Goal: Contribute content: Contribute content

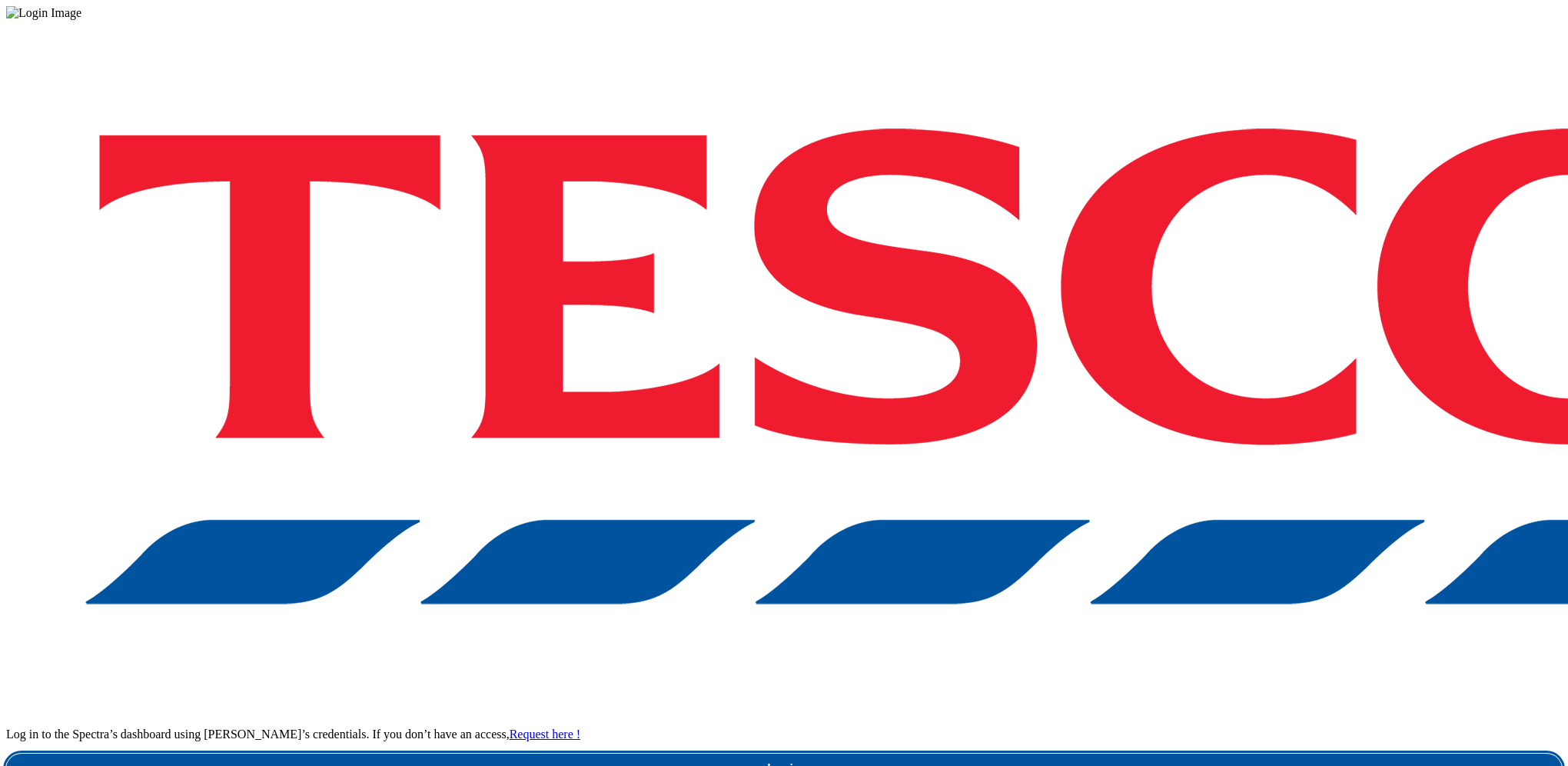
click at [1104, 754] on link "Login" at bounding box center [783, 769] width 1555 height 31
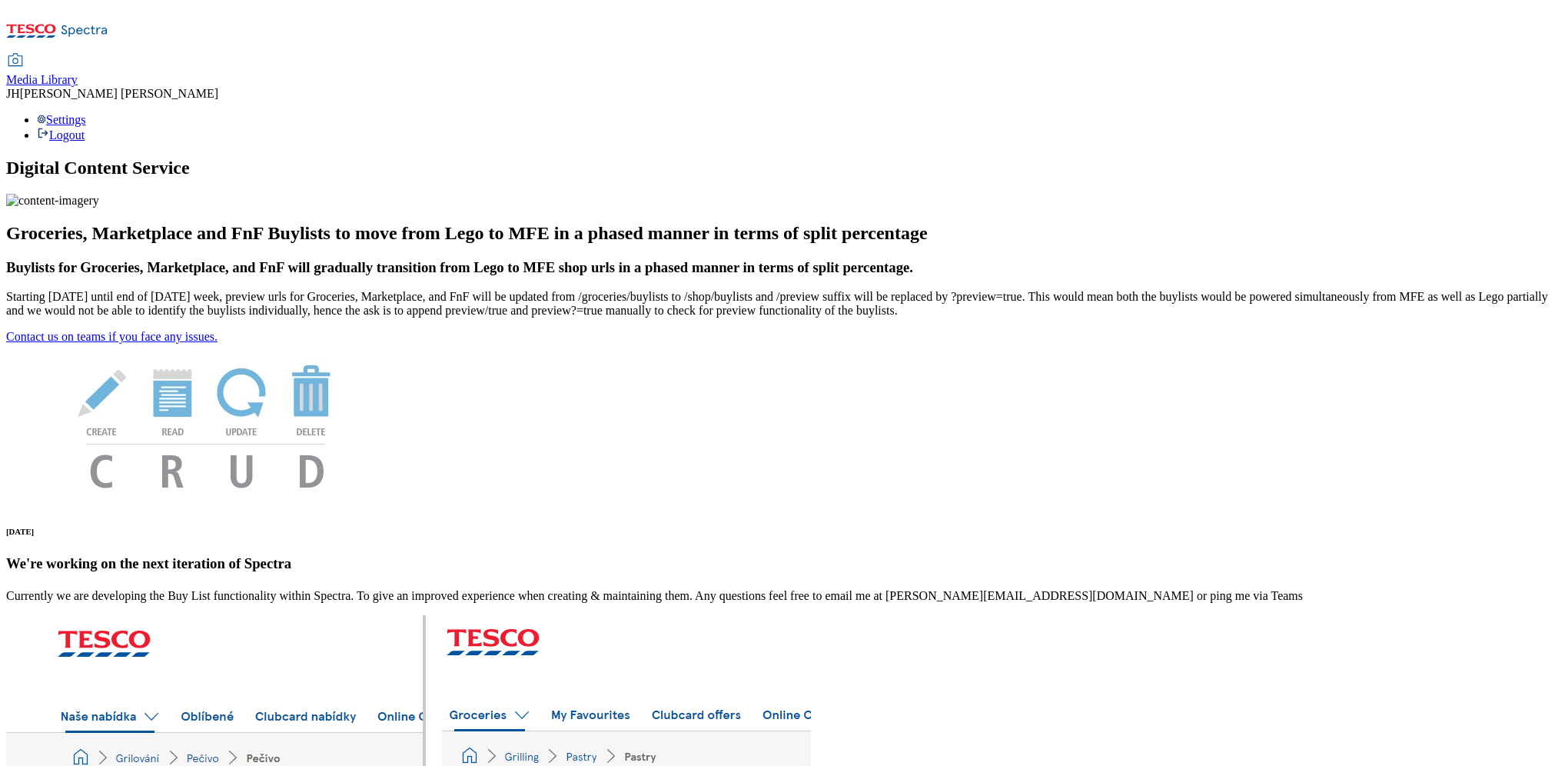
click at [78, 73] on div "Media Library" at bounding box center [42, 80] width 72 height 14
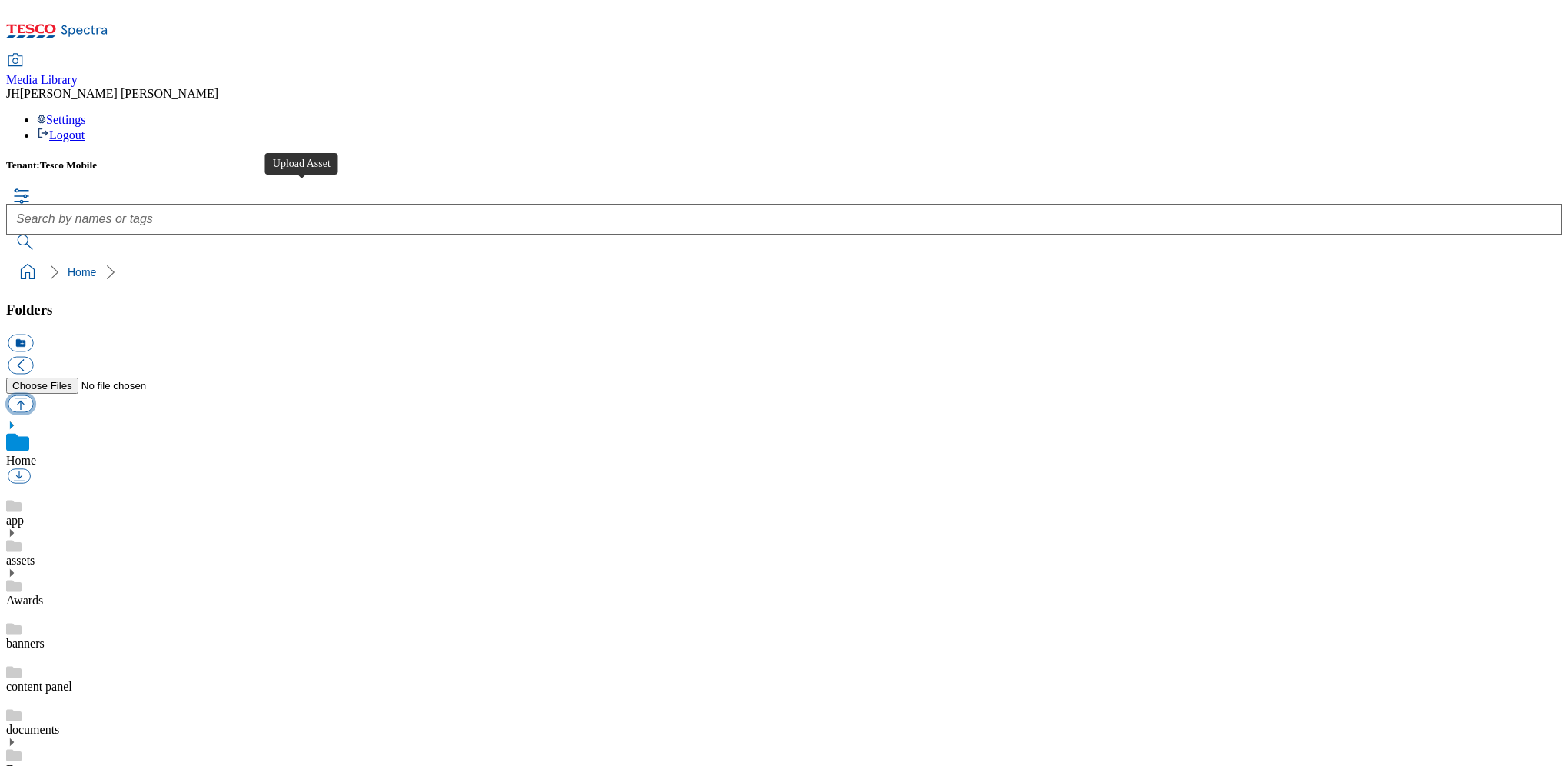
click at [33, 395] on button "button" at bounding box center [20, 404] width 25 height 17
type input "C:\fakepath\iPhone_17_Black_2-up_Print__USEN.tif"
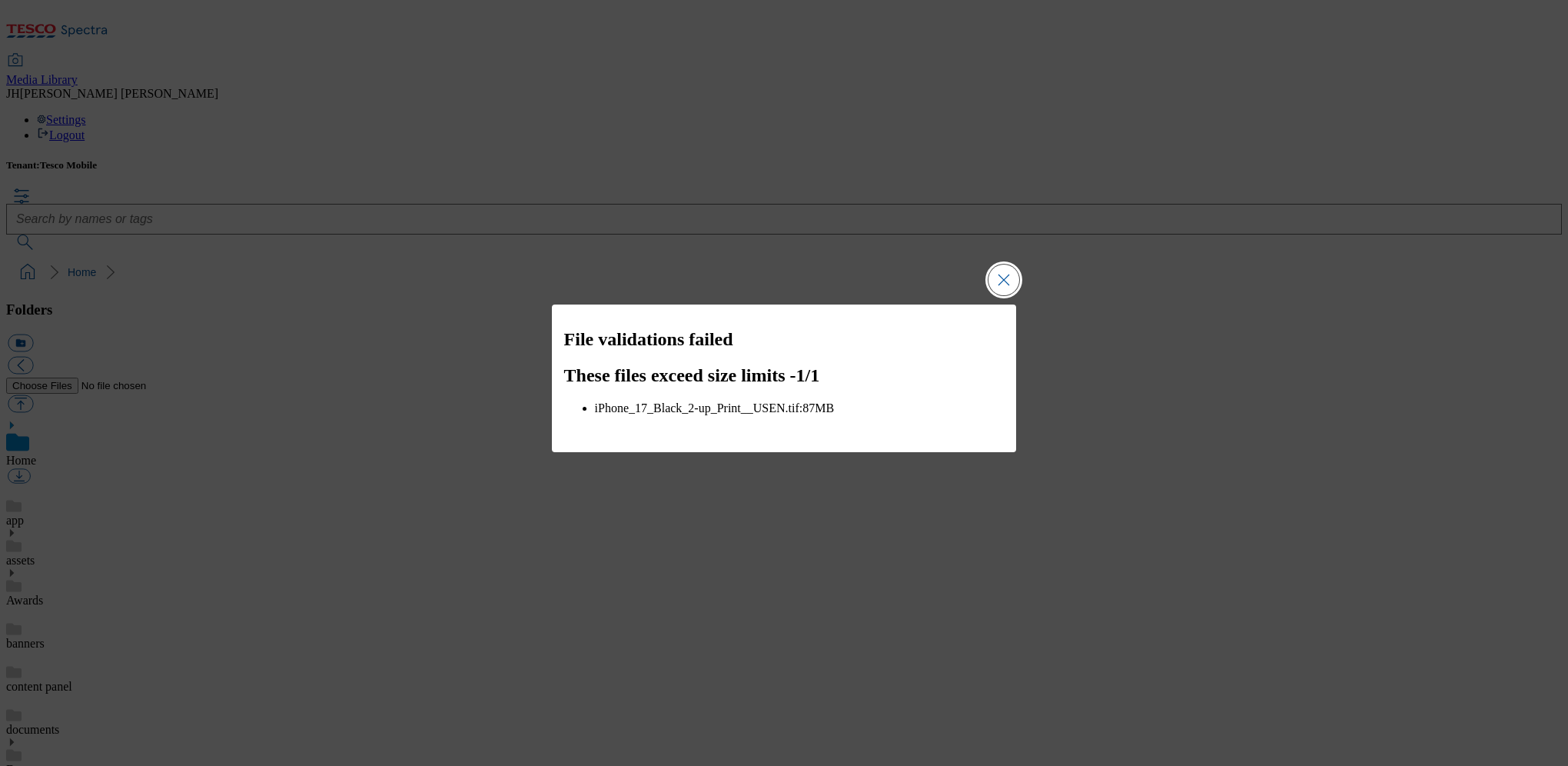
click at [999, 274] on button "Close Modal" at bounding box center [1003, 279] width 31 height 31
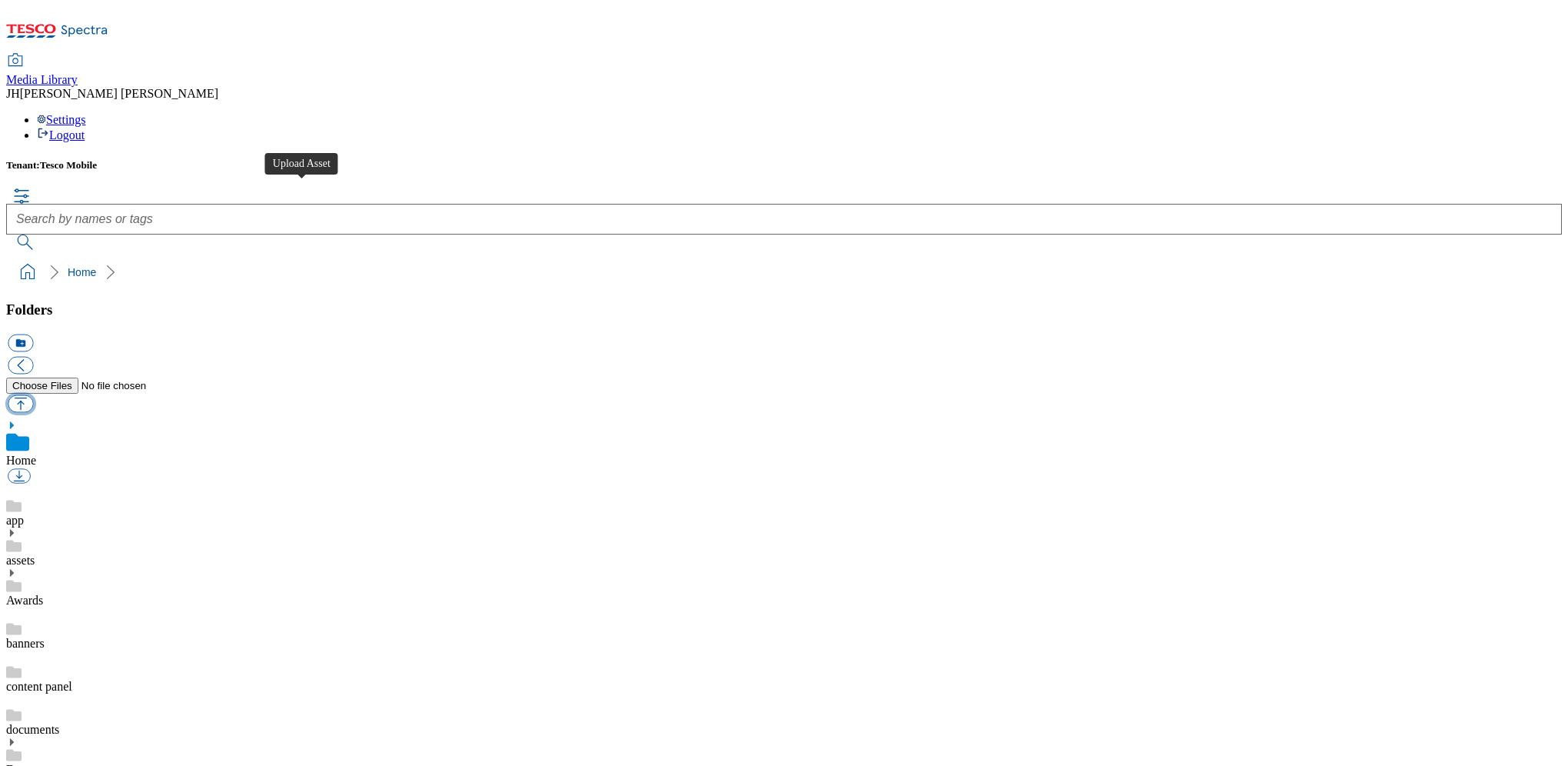
click at [33, 395] on button "button" at bounding box center [20, 404] width 25 height 17
type input "C:\fakepath\iPhone_17_Lavender_2-up_Print__USEN.tif"
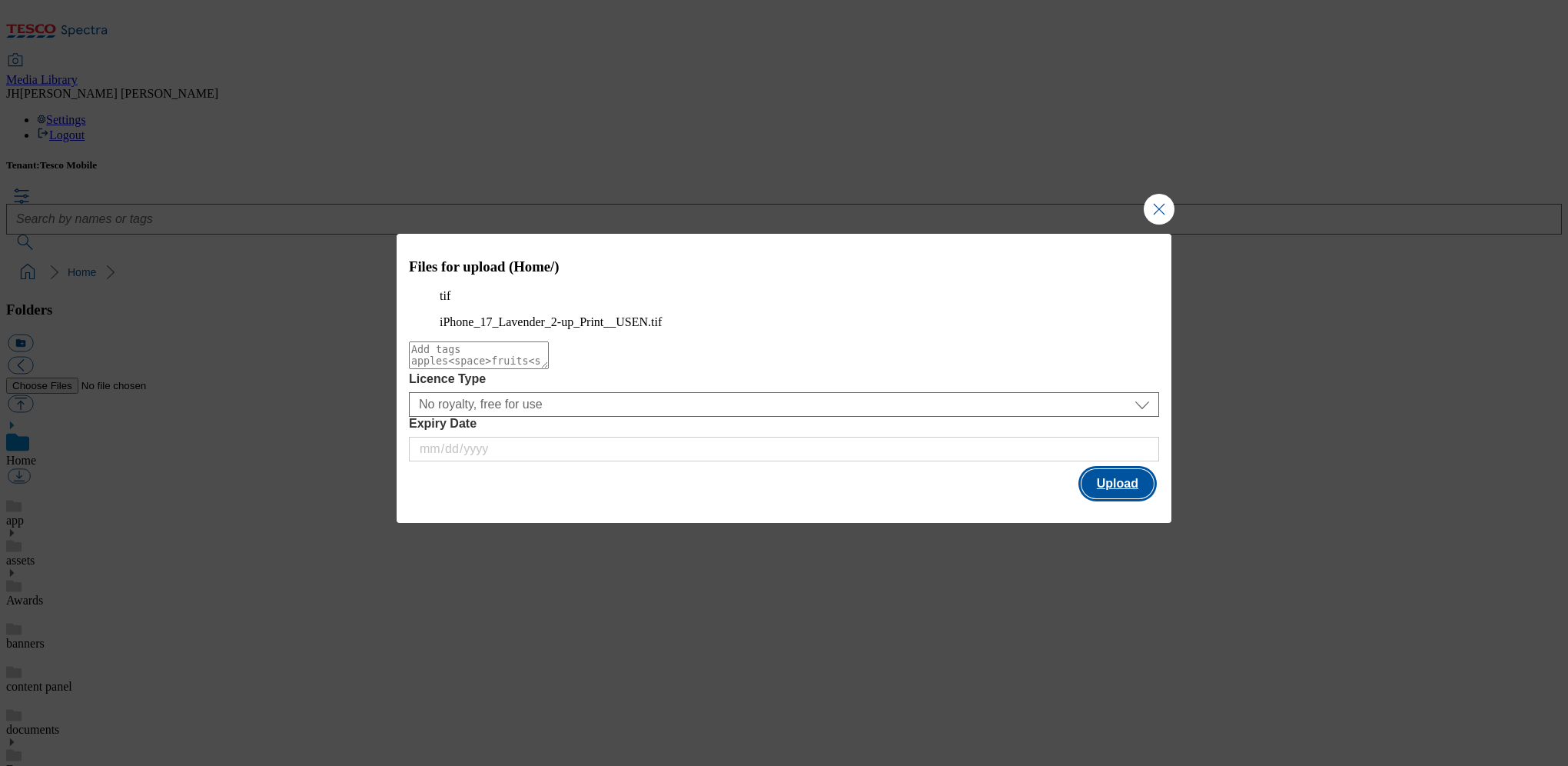
click at [1119, 498] on button "Upload" at bounding box center [1117, 483] width 72 height 29
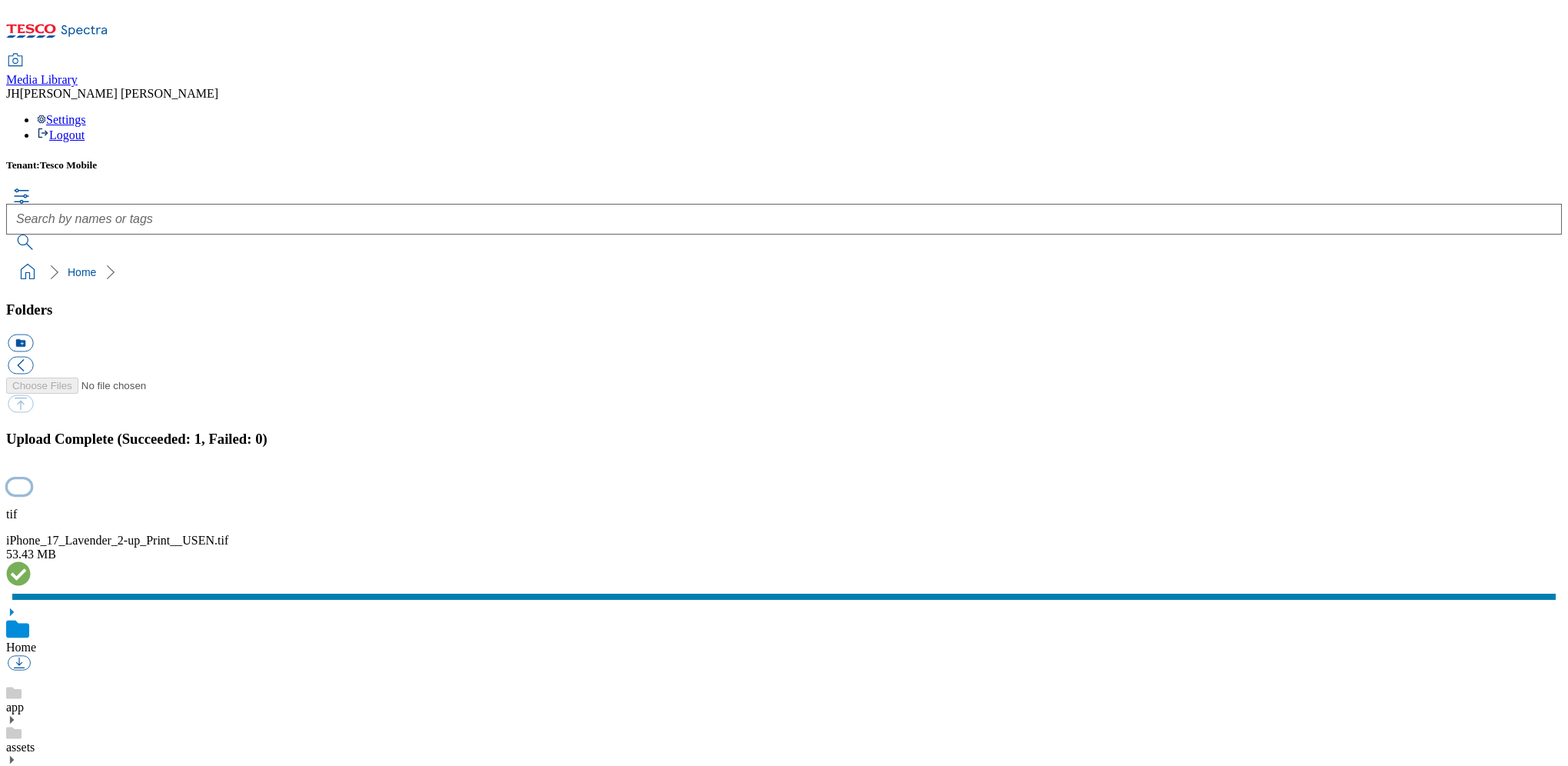
click at [31, 480] on button "button" at bounding box center [19, 487] width 23 height 15
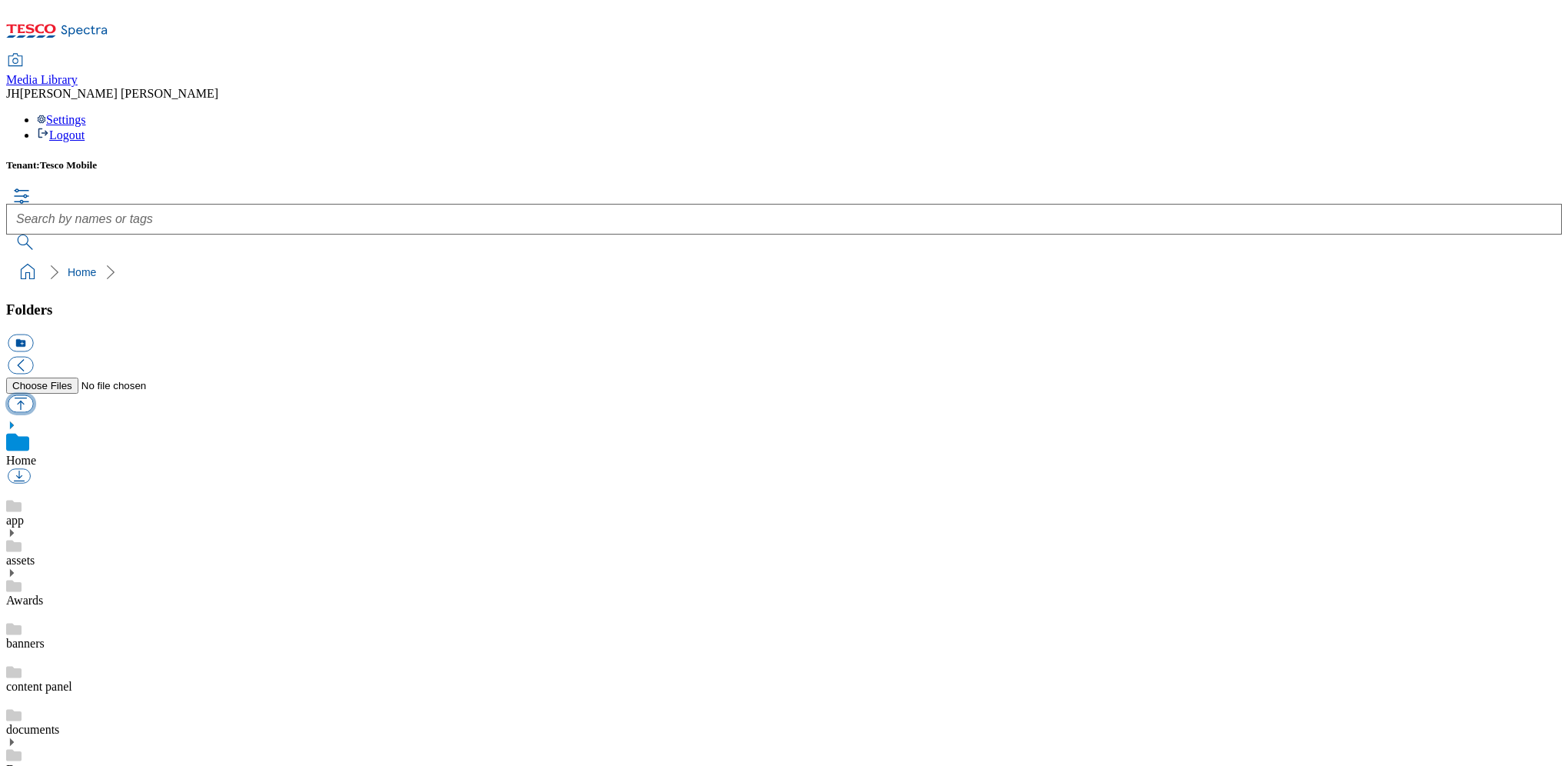
click at [33, 395] on button "button" at bounding box center [20, 404] width 25 height 17
type input "C:\fakepath\Apple iP17 Black 2.png"
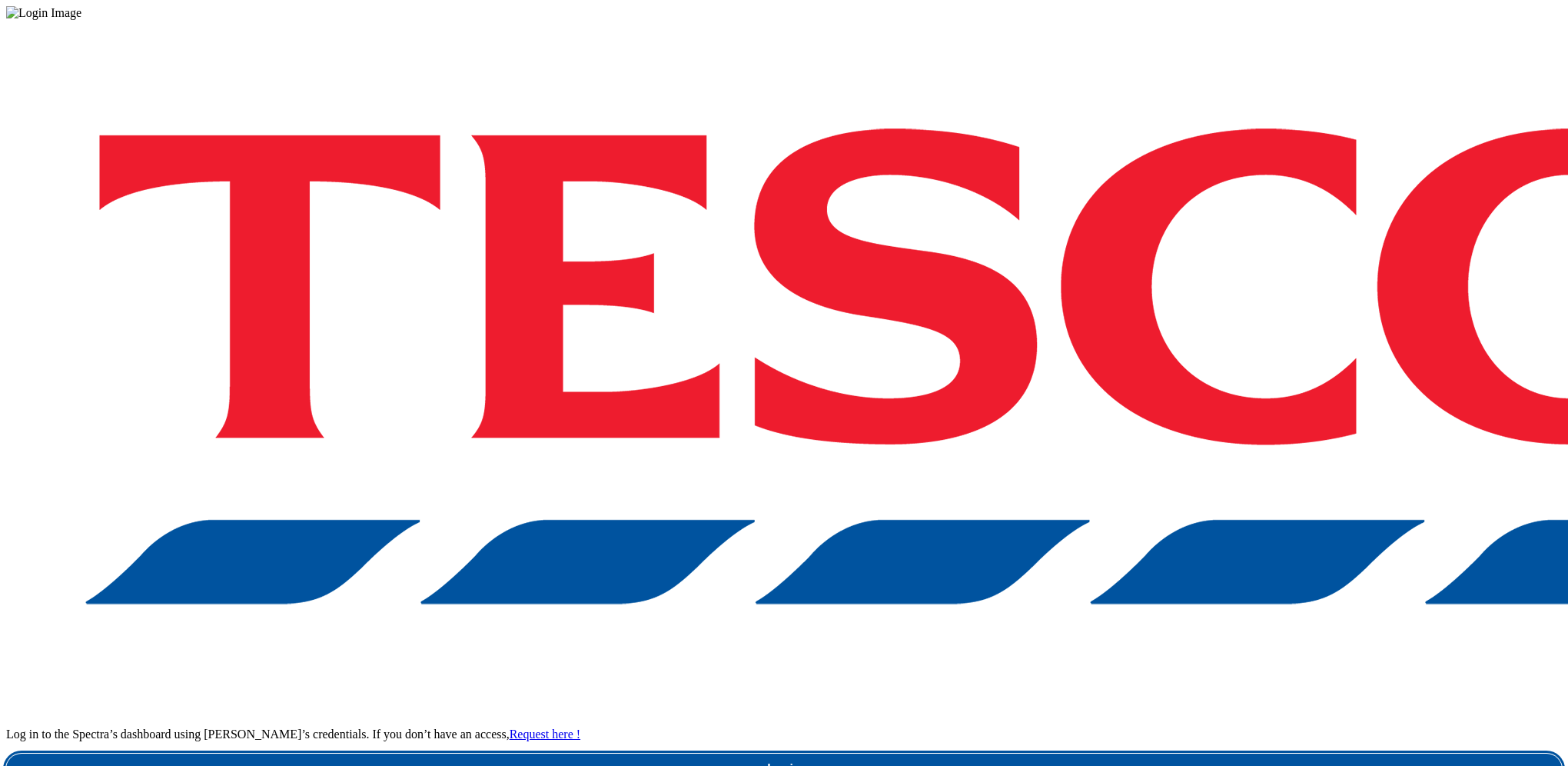
click at [1179, 754] on link "Login" at bounding box center [783, 769] width 1555 height 31
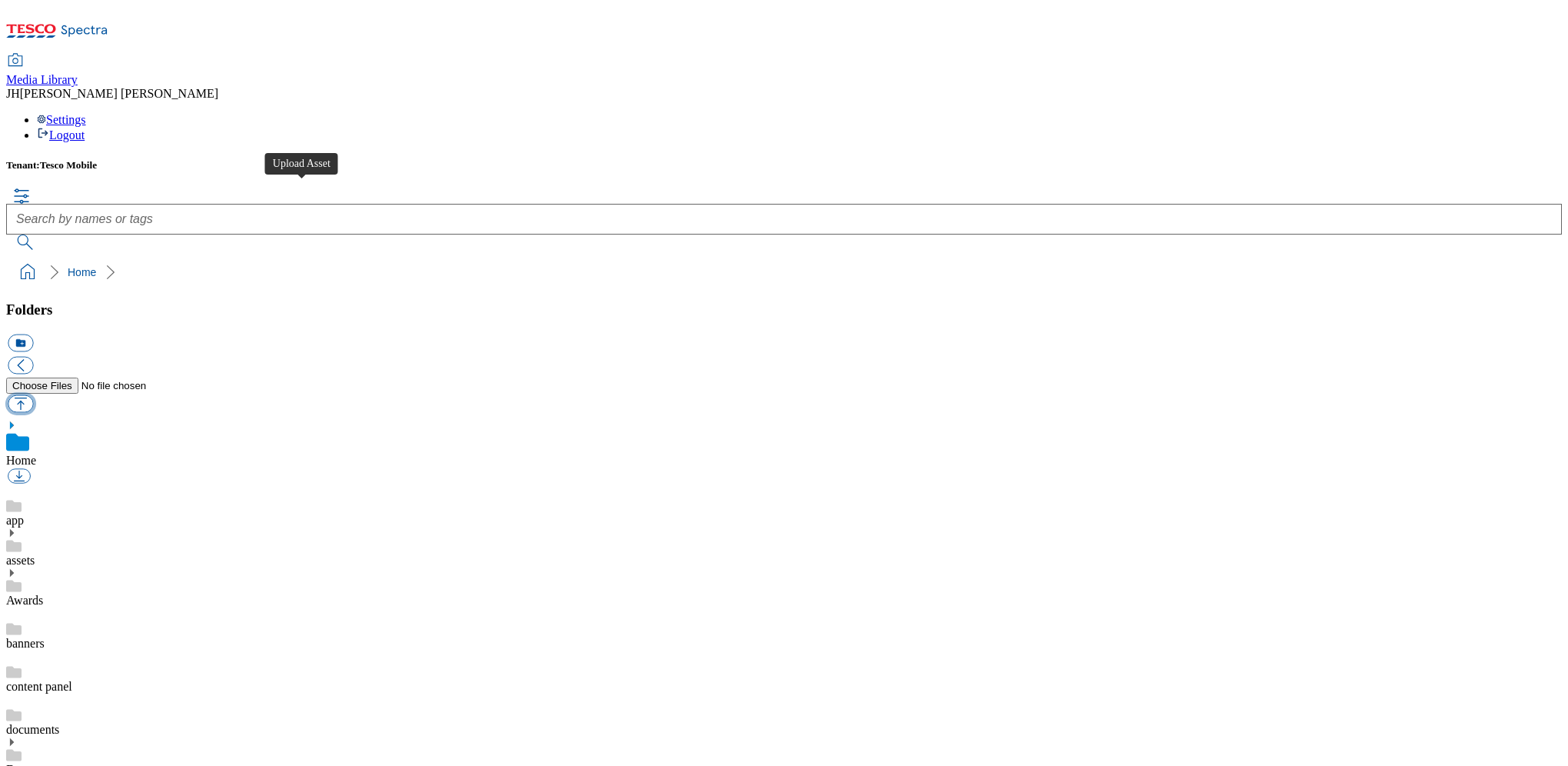
click at [33, 395] on button "button" at bounding box center [20, 404] width 25 height 17
type input "C:\fakepath\Apple iP17 Black 2.png"
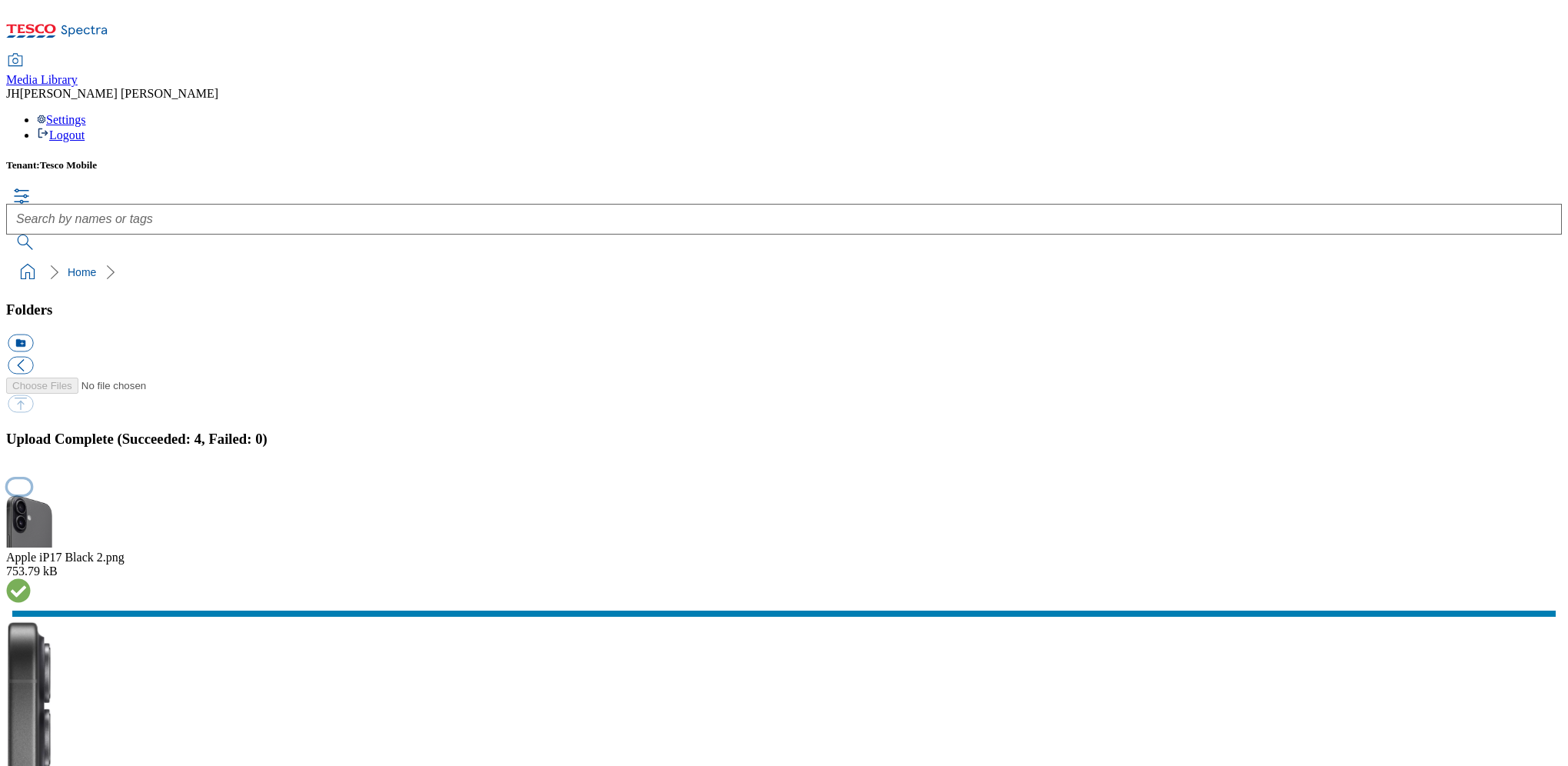
click at [31, 480] on button "button" at bounding box center [19, 487] width 23 height 15
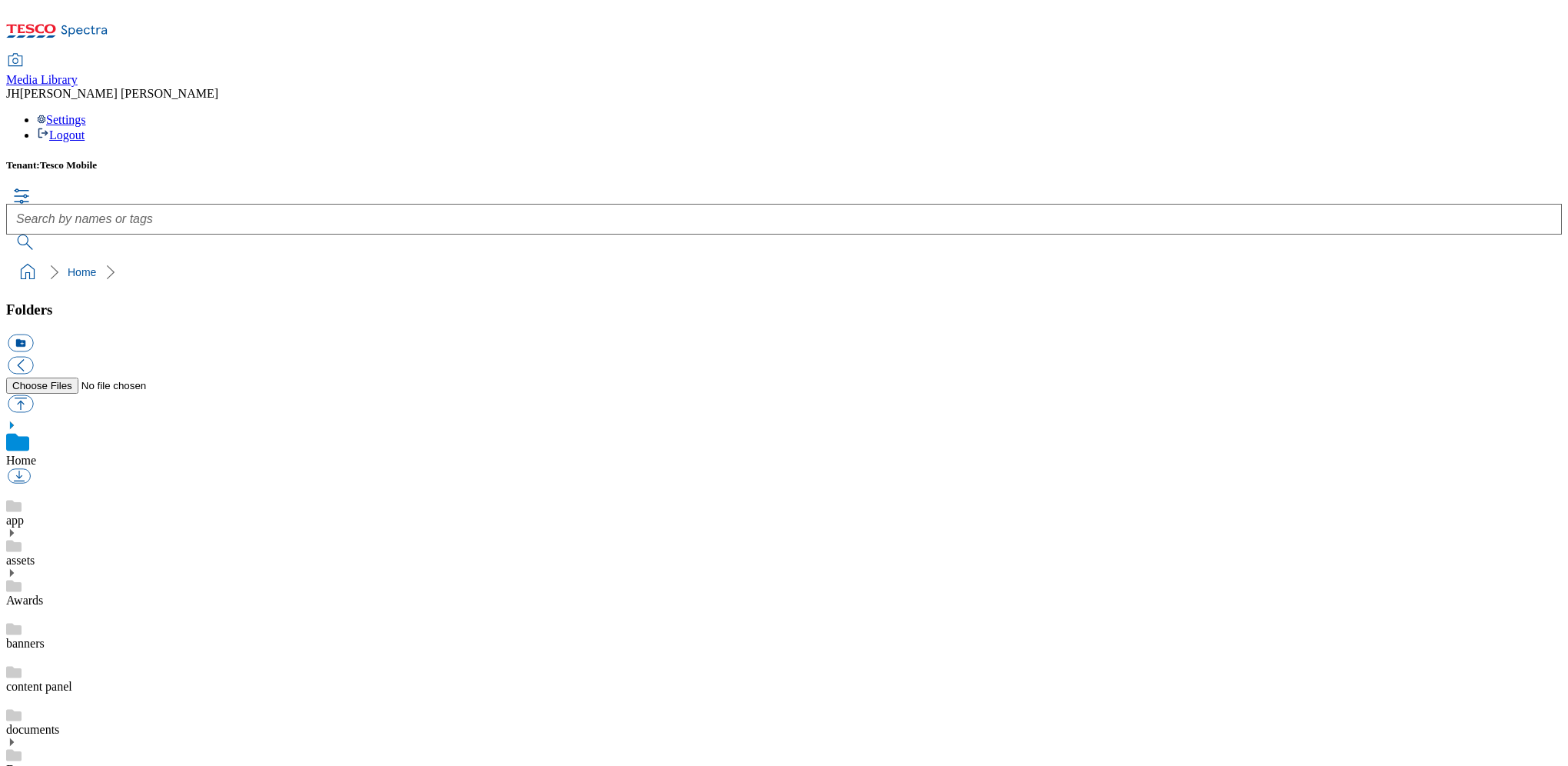
scroll to position [3, 0]
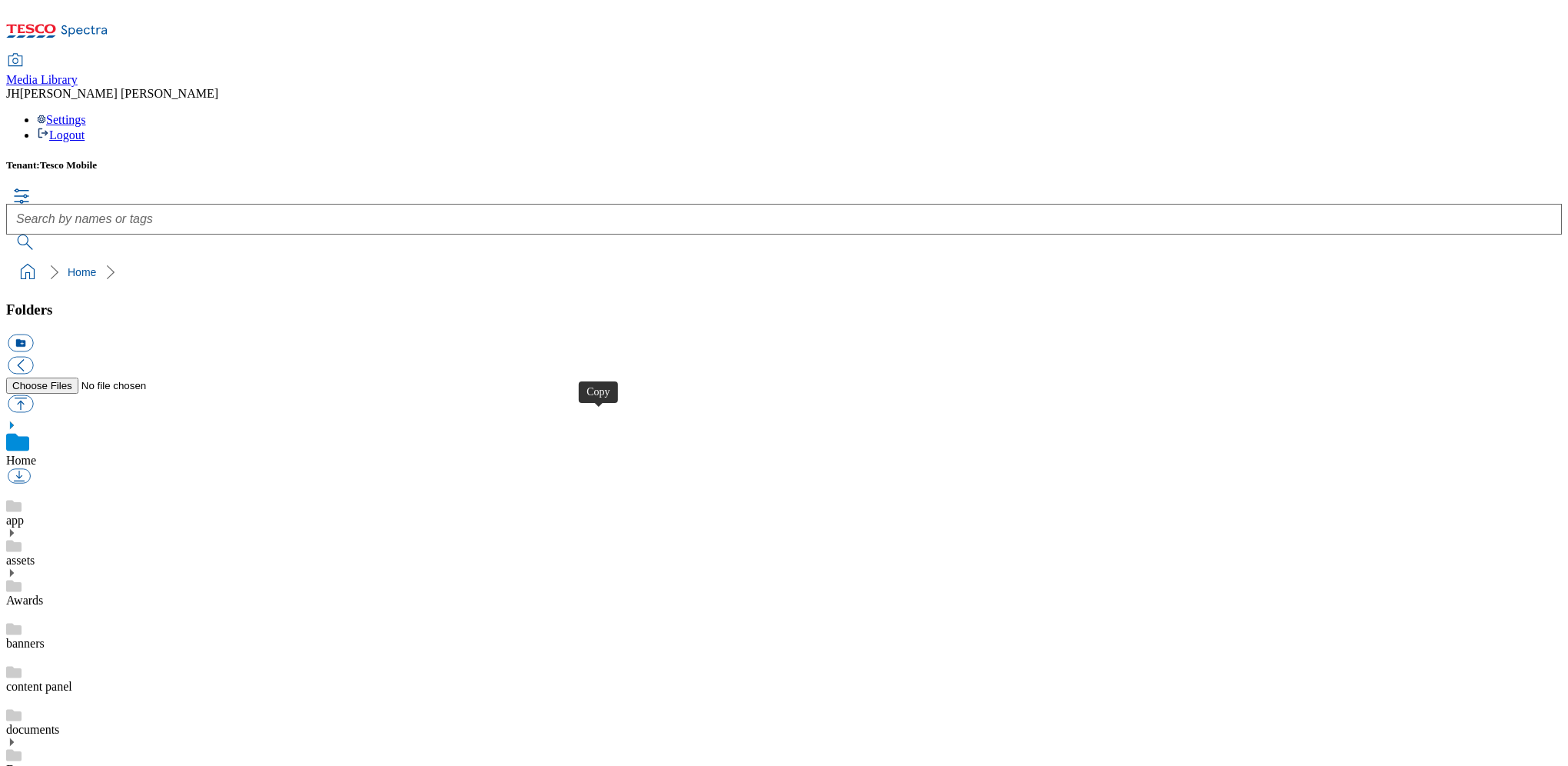
click at [33, 395] on button "button" at bounding box center [20, 404] width 25 height 17
type input "C:\fakepath\Apple iP17 White 2.png"
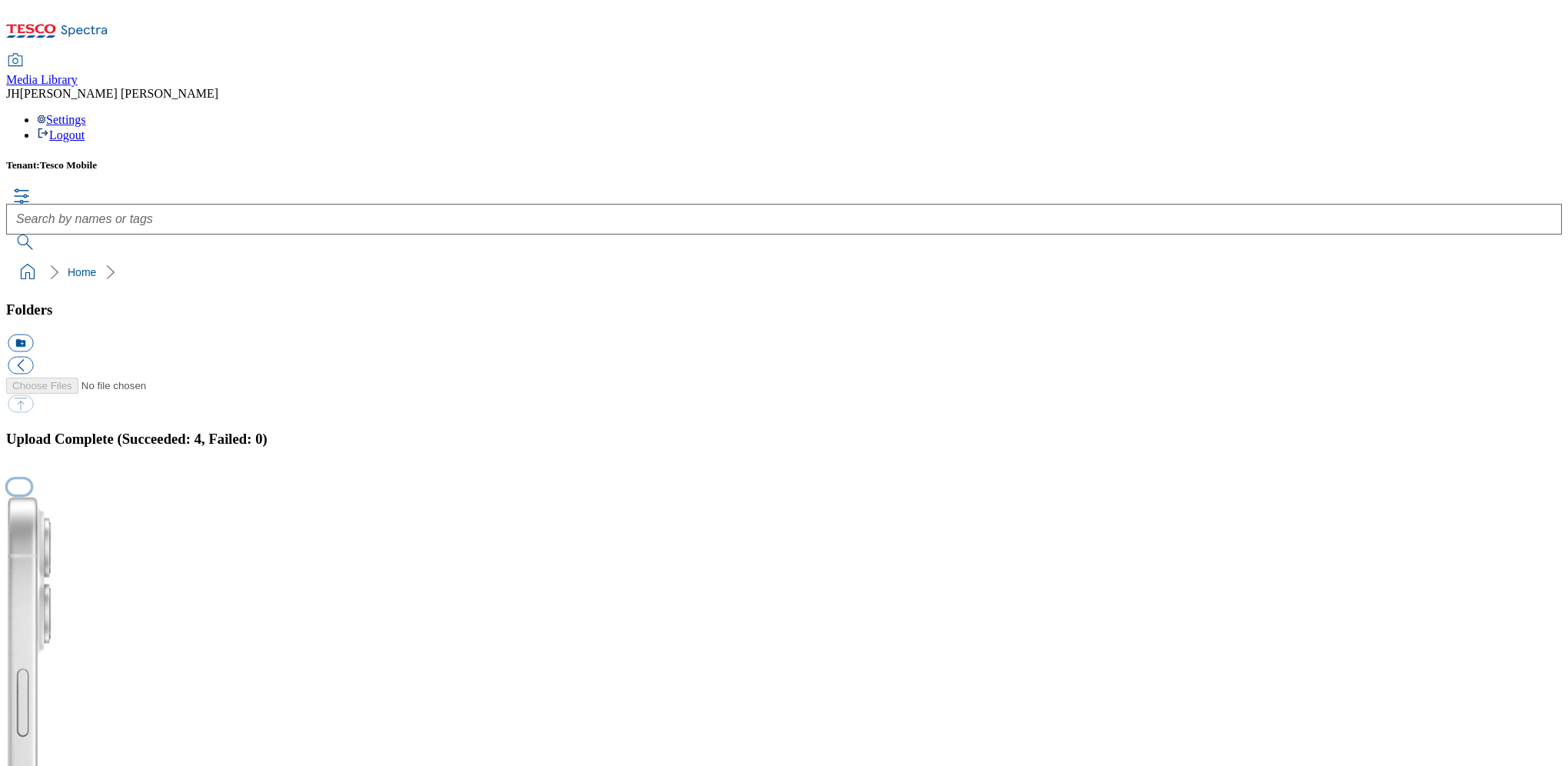
click at [31, 480] on button "button" at bounding box center [19, 487] width 23 height 15
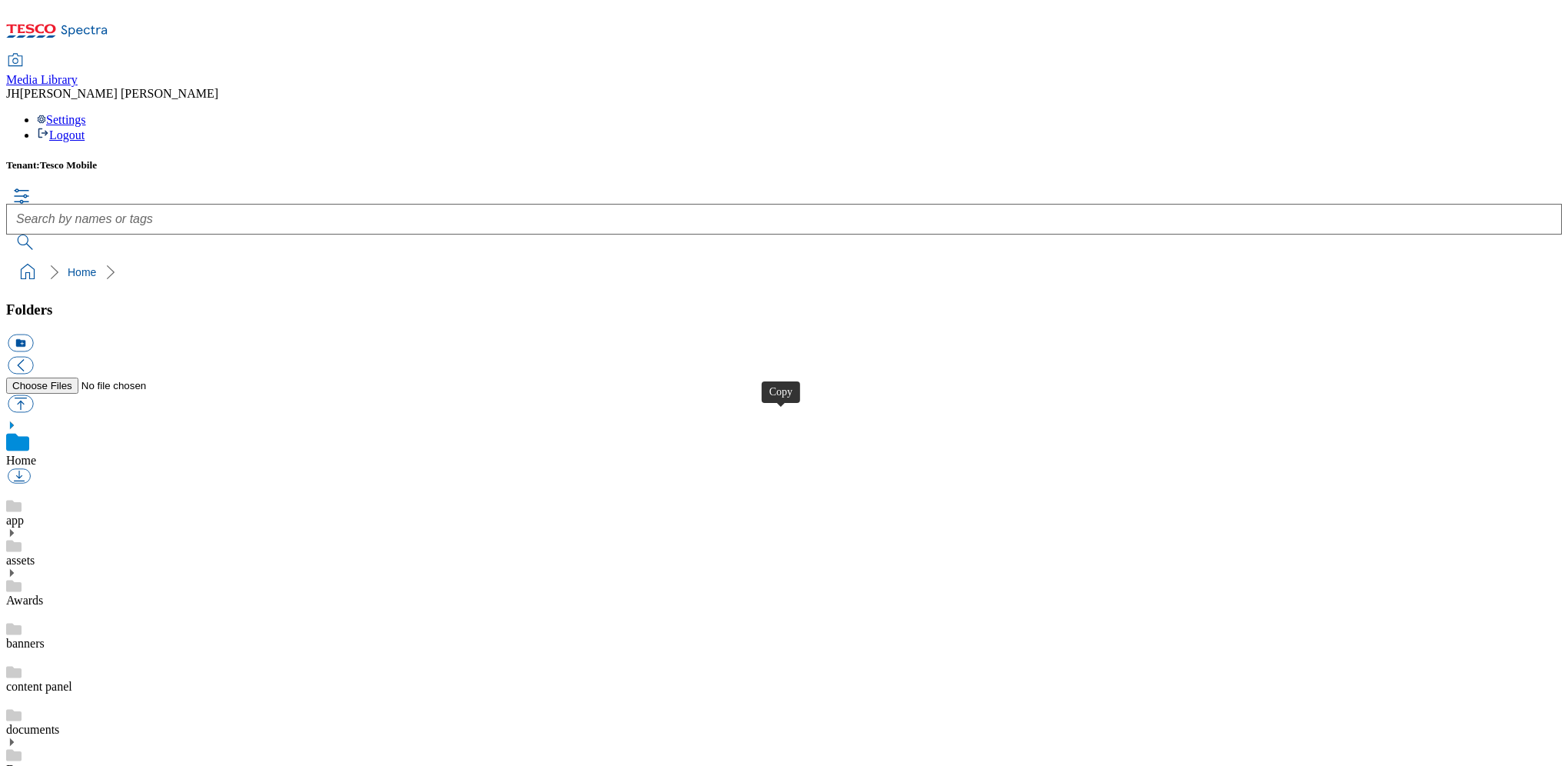
click at [33, 395] on button "button" at bounding box center [20, 404] width 25 height 17
type input "C:\fakepath\Apple iP17 Mist Blue 2.png"
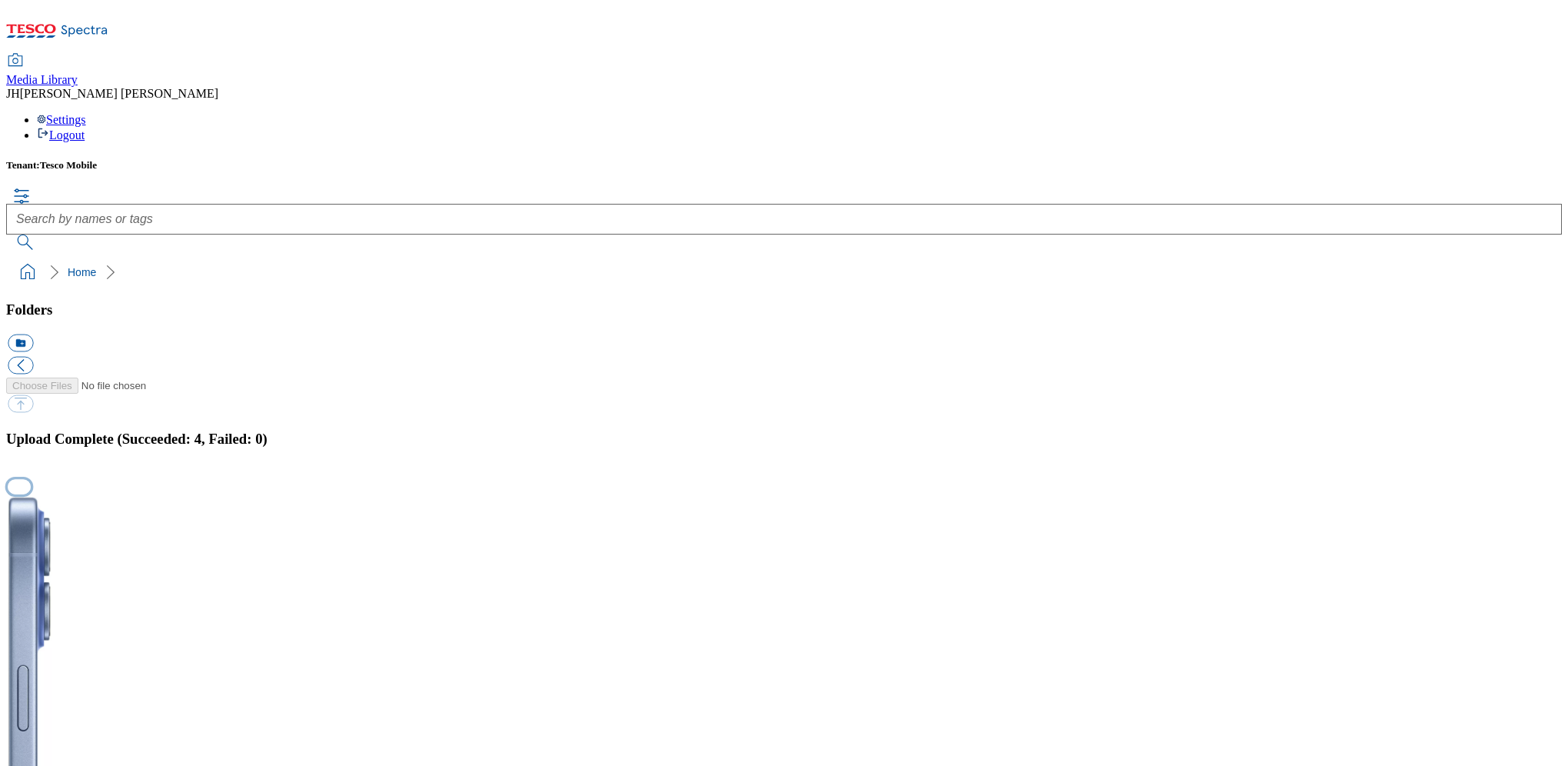
click at [31, 480] on button "button" at bounding box center [19, 487] width 23 height 15
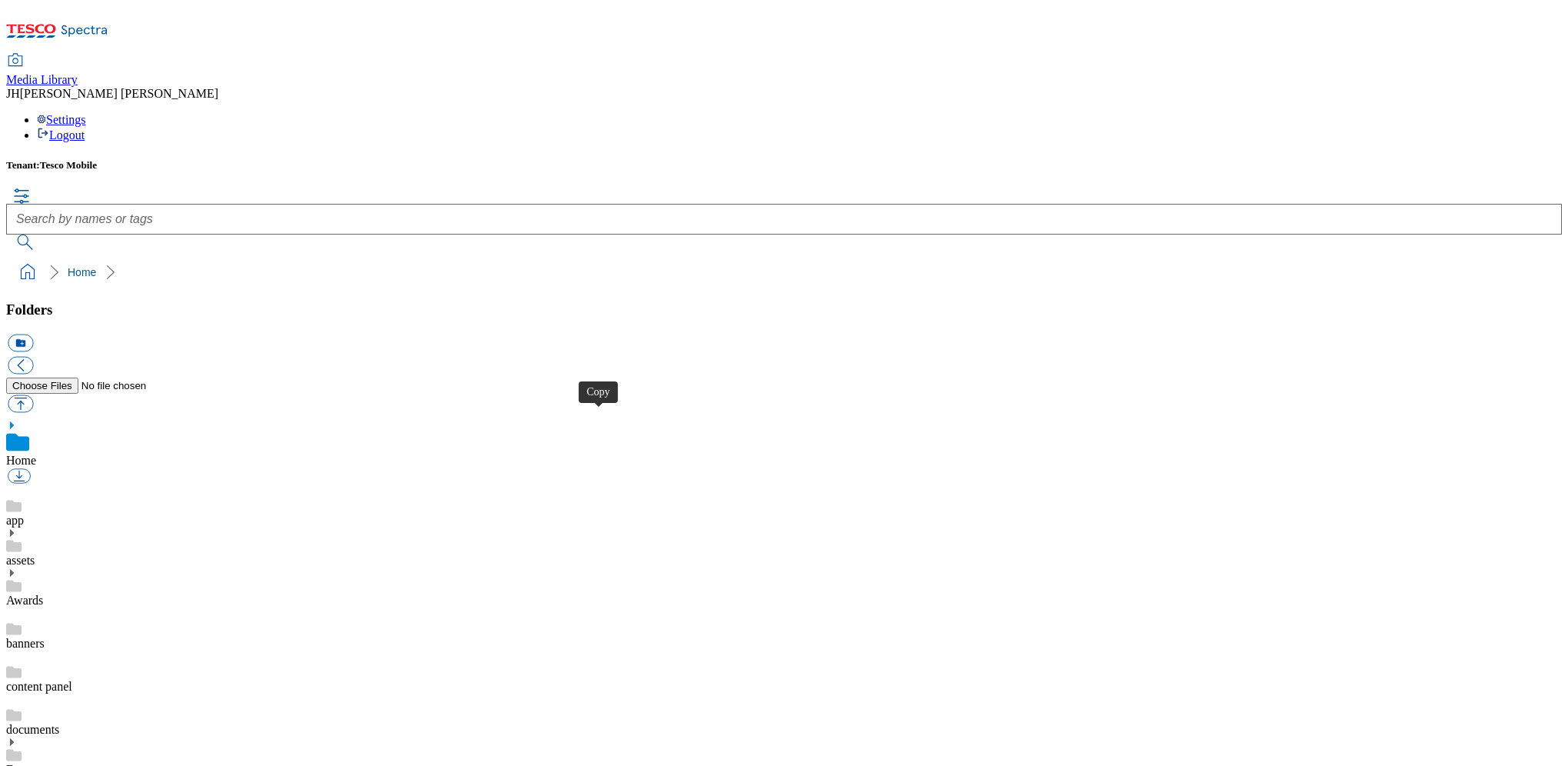
click at [33, 395] on button "button" at bounding box center [20, 404] width 25 height 17
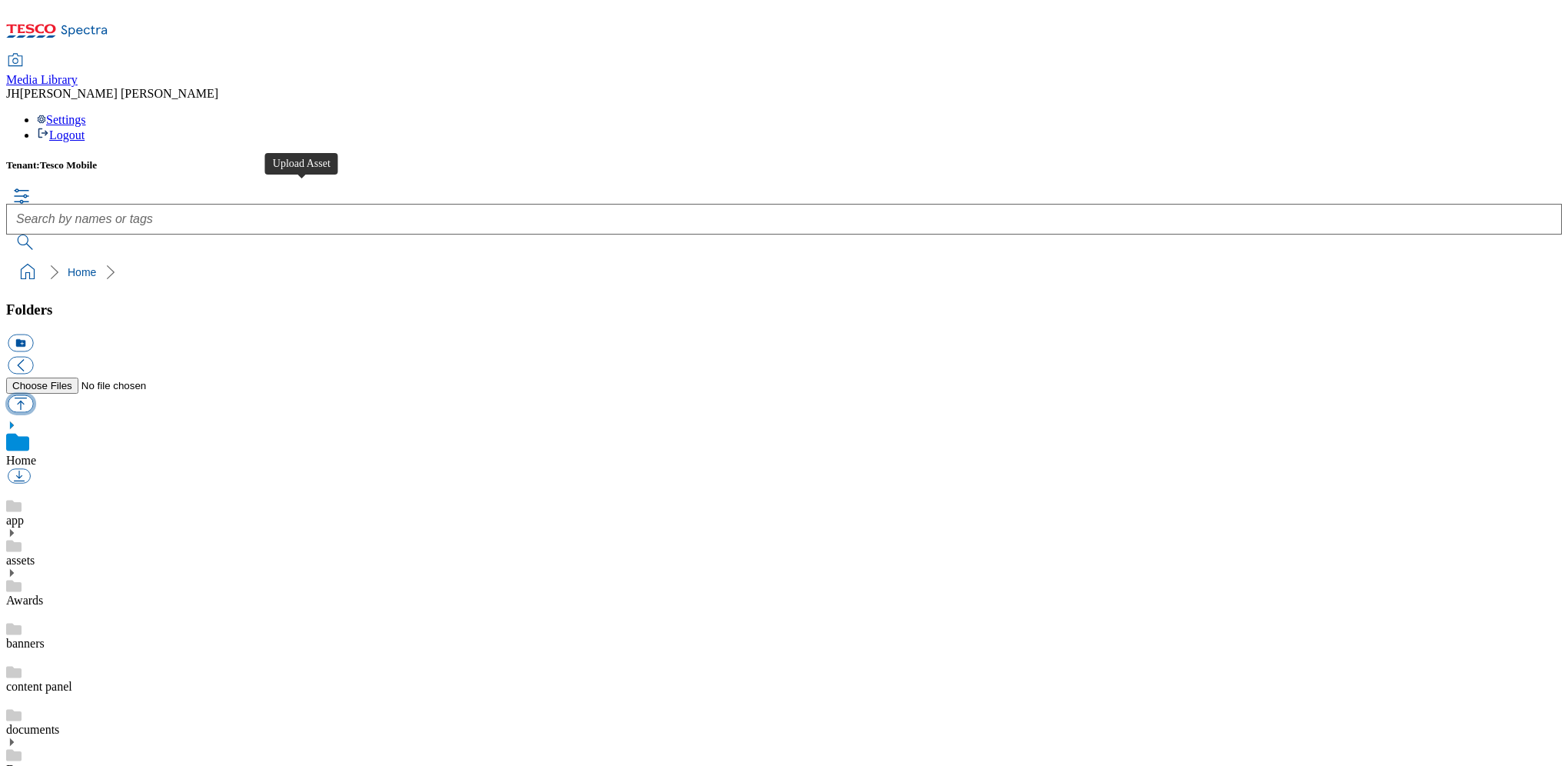
type input "C:\fakepath\Apple iP17 Lavender 2.png"
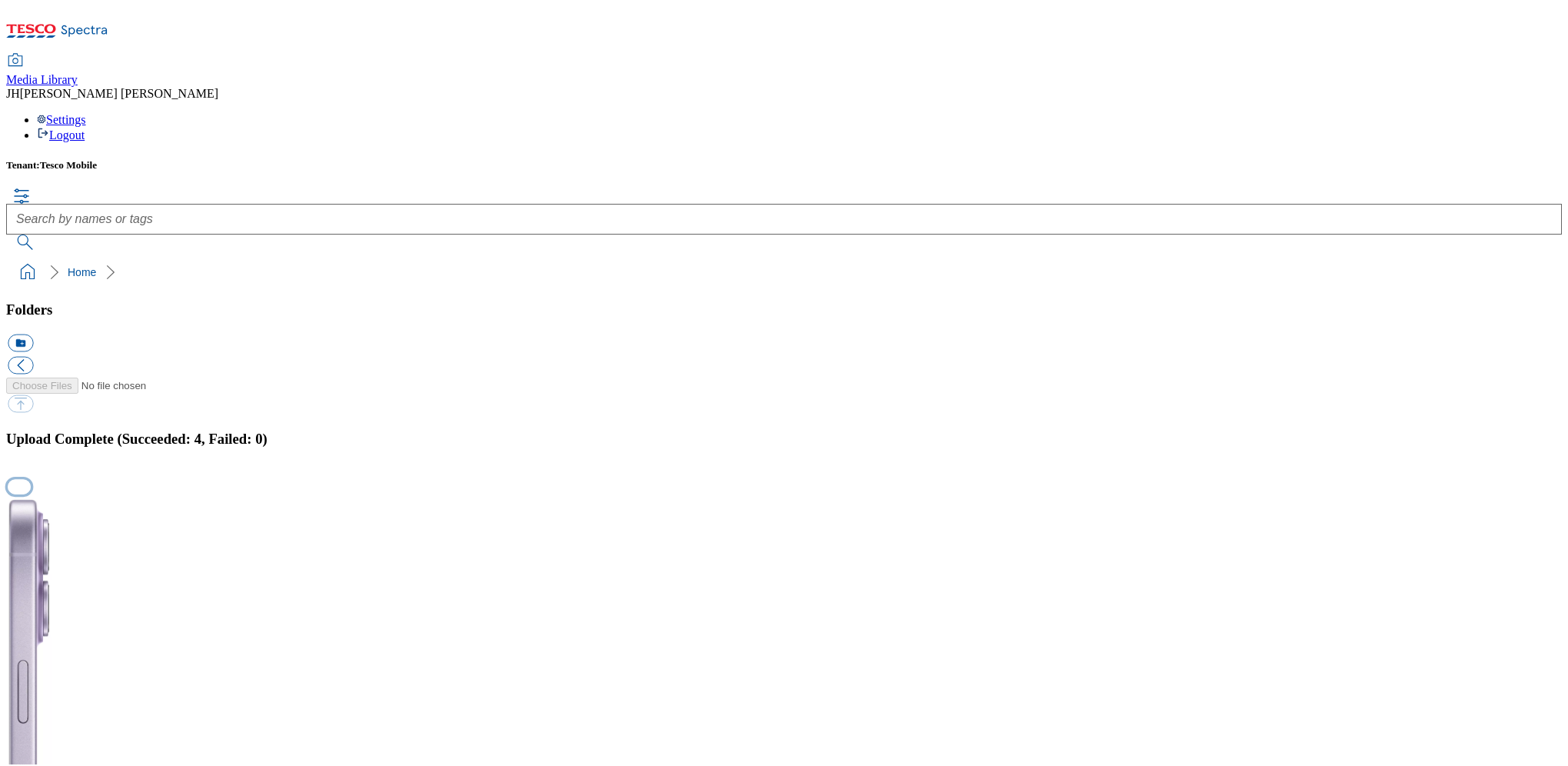
click at [31, 480] on button "button" at bounding box center [19, 487] width 23 height 15
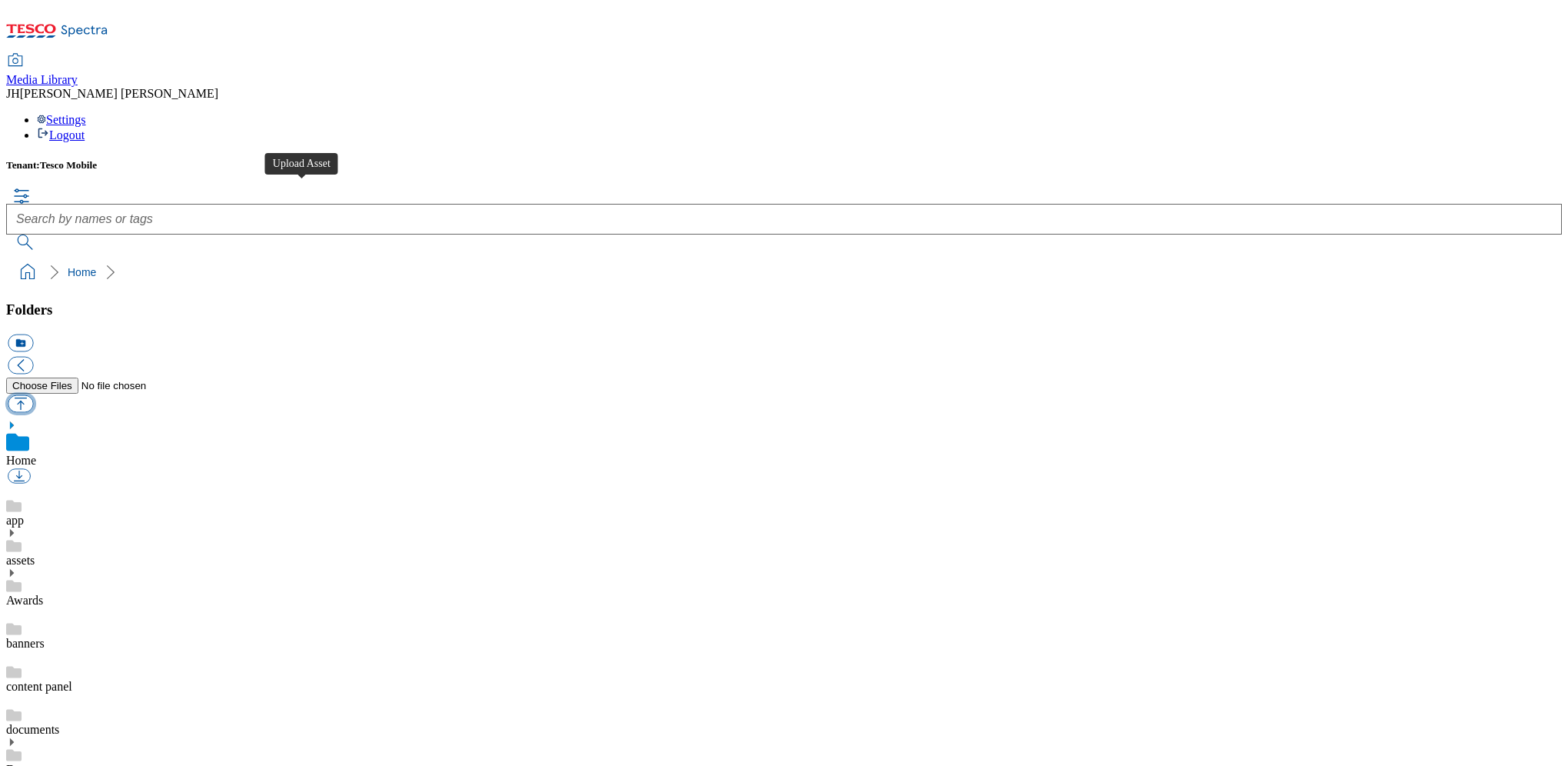
click at [33, 395] on button "button" at bounding box center [20, 404] width 25 height 17
type input "C:\fakepath\Apple iP17 Sage 2.png"
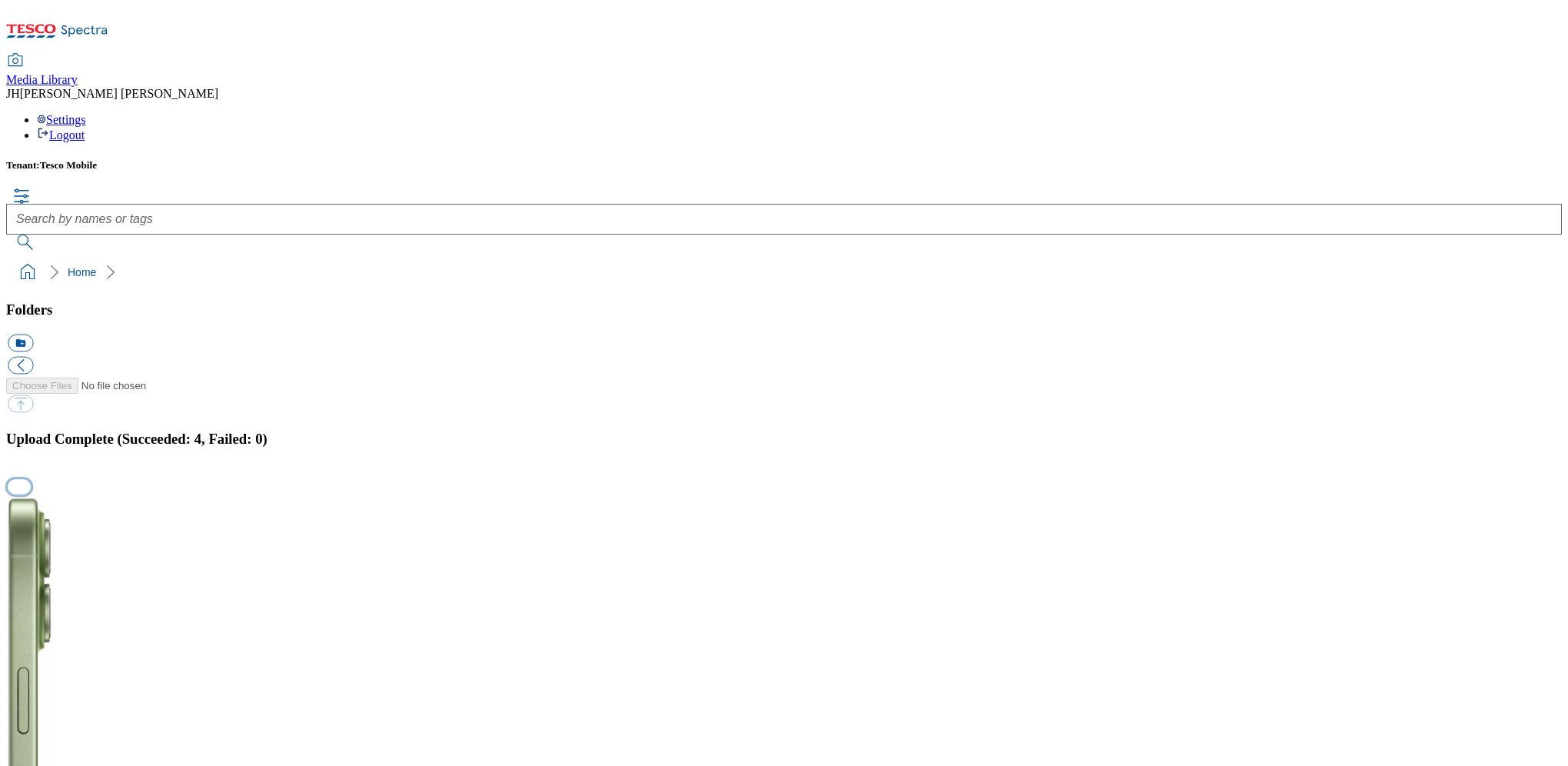
click at [31, 480] on button "button" at bounding box center [19, 487] width 23 height 15
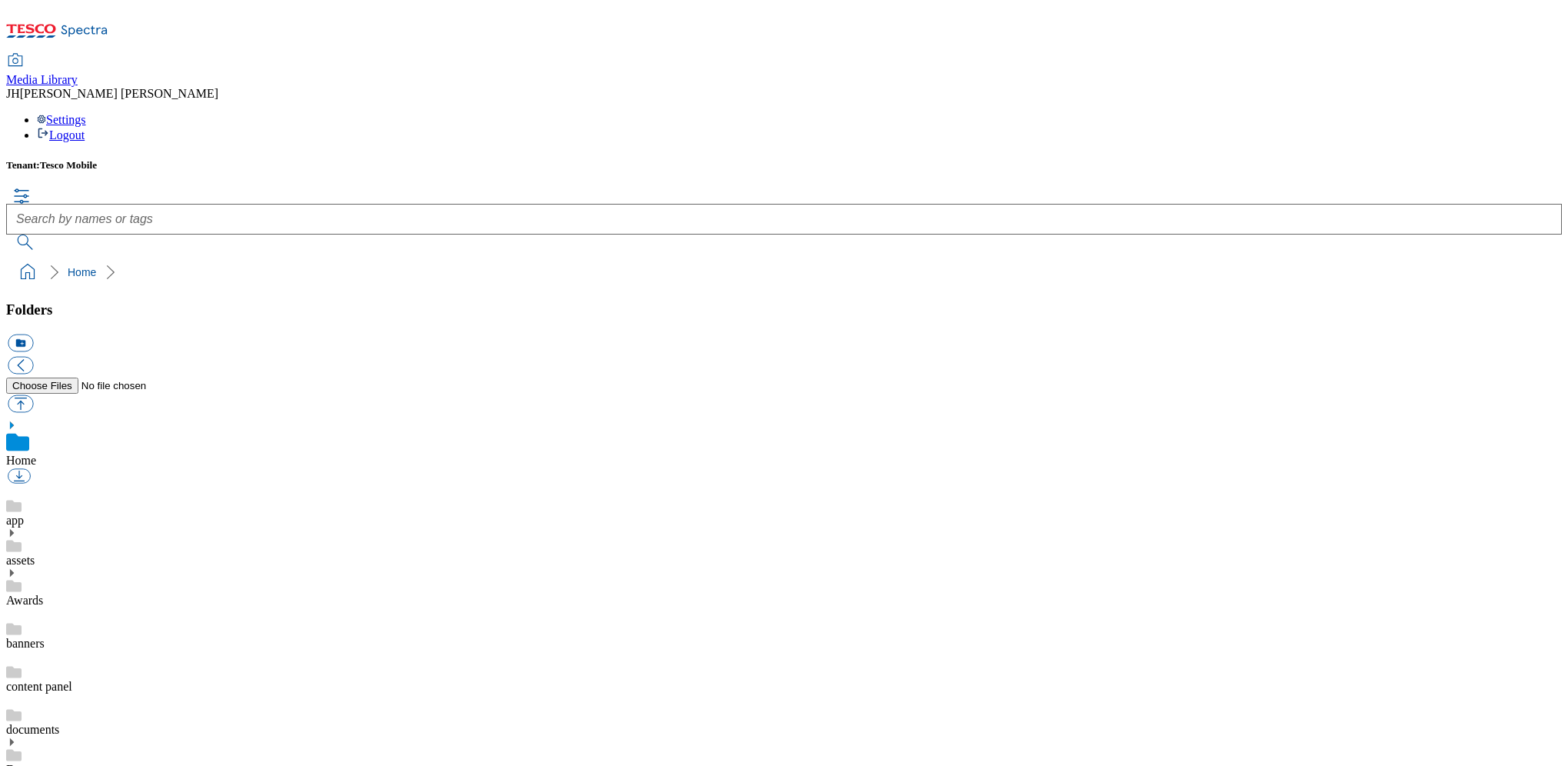
scroll to position [3, 0]
